Goal: Transaction & Acquisition: Purchase product/service

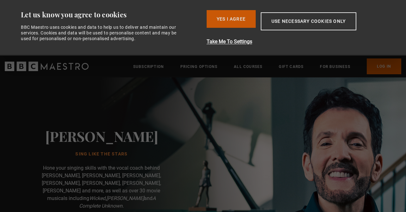
click at [234, 17] on button "Yes I Agree" at bounding box center [231, 19] width 49 height 18
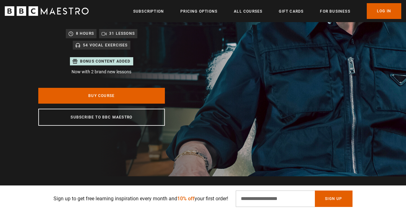
scroll to position [150, 0]
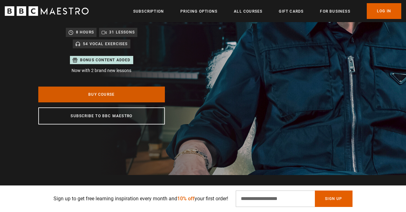
click at [105, 87] on link "Buy Course" at bounding box center [101, 95] width 127 height 16
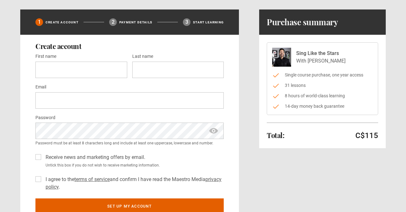
scroll to position [16, 0]
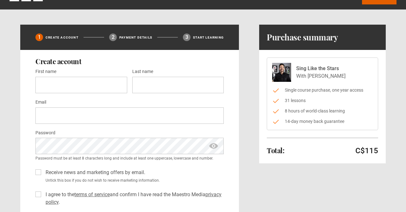
click at [285, 74] on img at bounding box center [281, 72] width 19 height 19
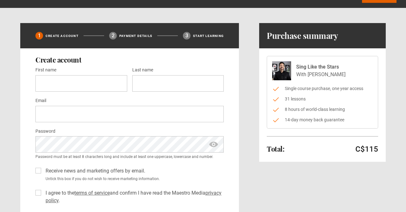
scroll to position [0, 0]
